Goal: Check status

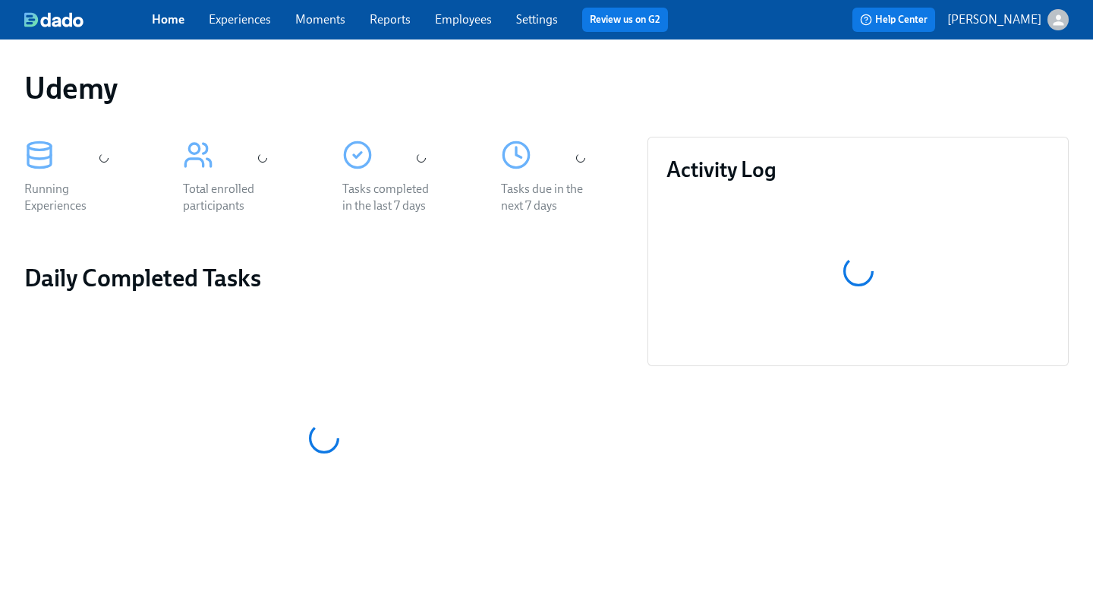
click at [245, 12] on link "Experiences" at bounding box center [240, 19] width 62 height 14
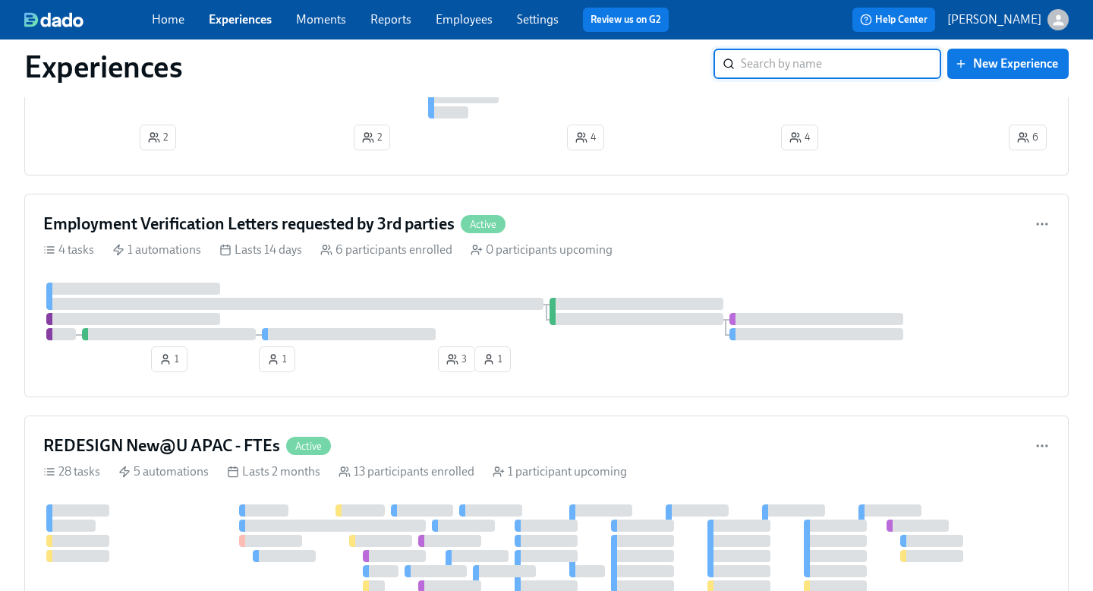
scroll to position [1739, 0]
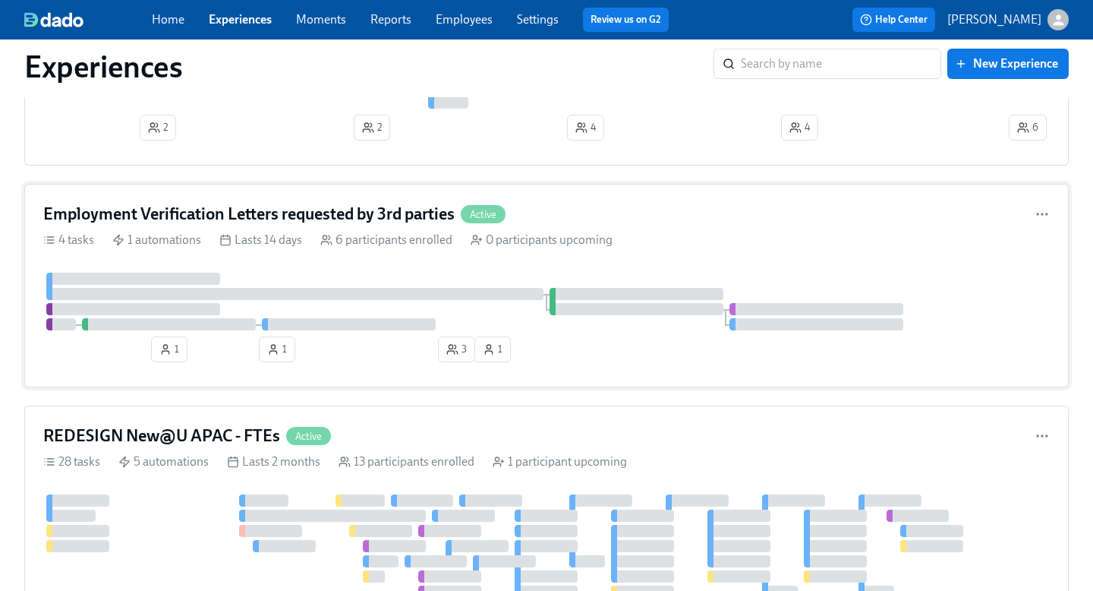
click at [584, 226] on div "Employment Verification Letters requested by 3rd parties Active" at bounding box center [546, 214] width 1007 height 23
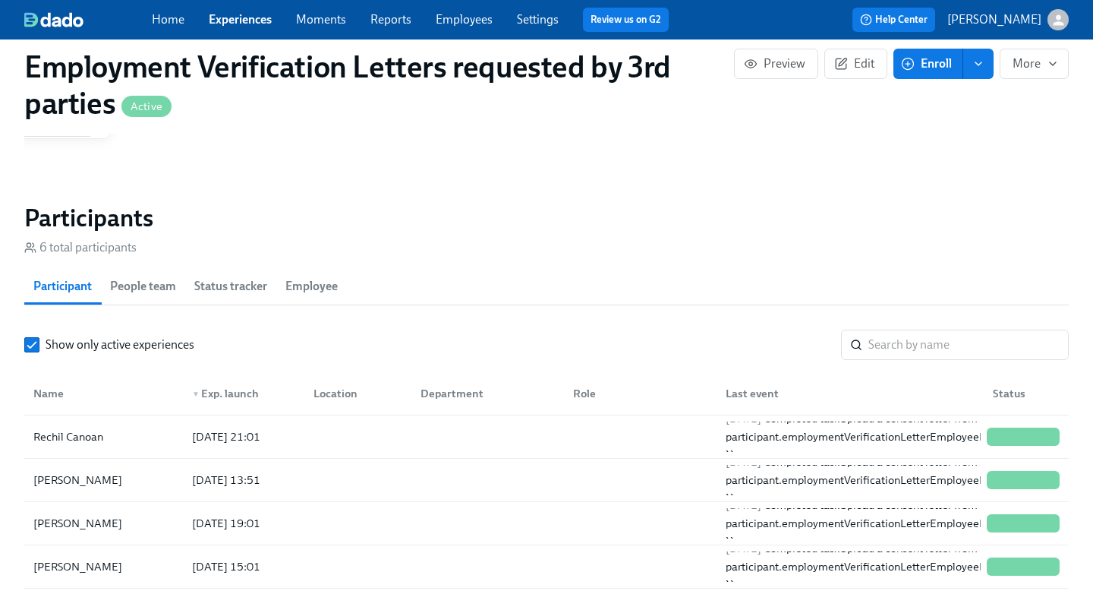
scroll to position [1331, 0]
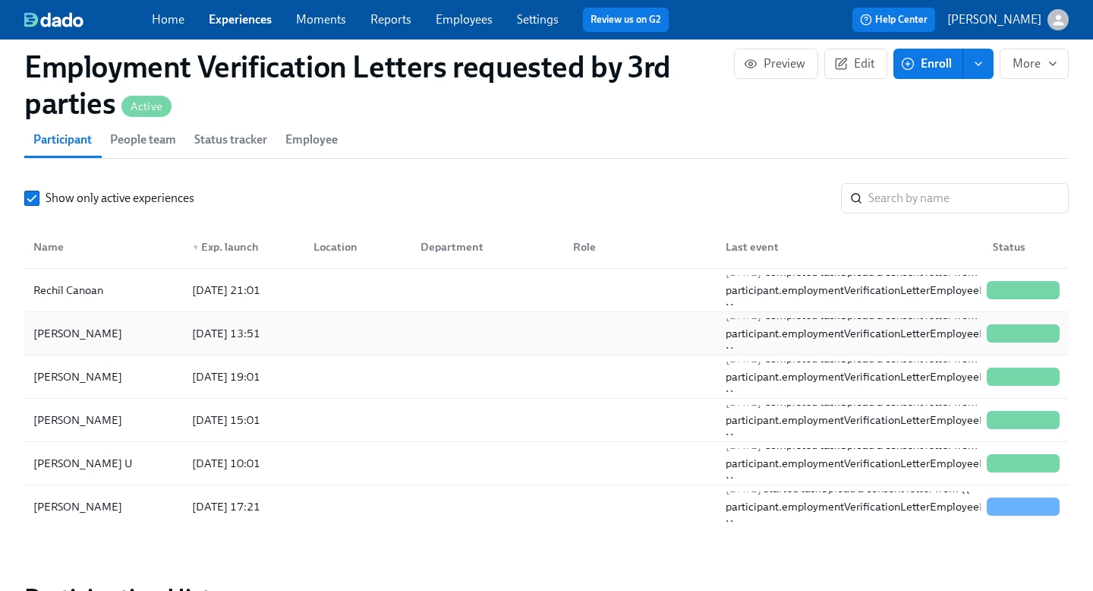
click at [558, 336] on div at bounding box center [485, 333] width 153 height 30
